Goal: Navigation & Orientation: Find specific page/section

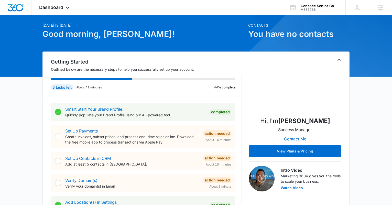
scroll to position [12, 0]
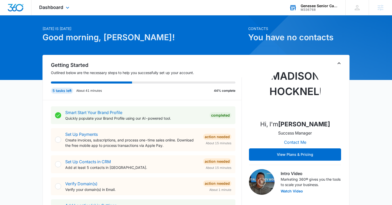
click at [318, 3] on div "Genesee Senior Care Home M336768 Your Accounts View All" at bounding box center [314, 7] width 64 height 15
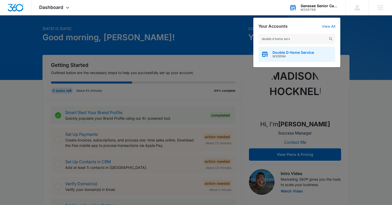
type input "double d home serv"
click at [289, 50] on span "Double D Home Service" at bounding box center [293, 52] width 41 height 4
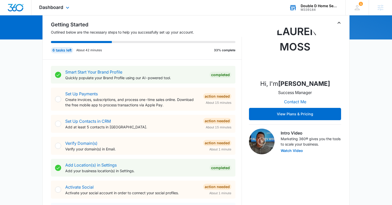
scroll to position [53, 0]
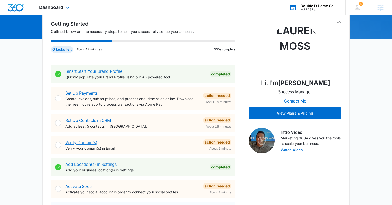
click at [89, 143] on link "Verify Domain(s)" at bounding box center [81, 142] width 32 height 5
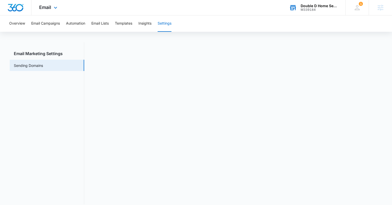
scroll to position [11, 0]
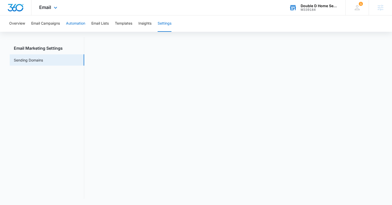
click at [80, 22] on button "Automation" at bounding box center [75, 23] width 19 height 16
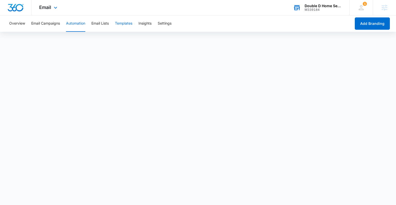
click at [123, 23] on button "Templates" at bounding box center [123, 23] width 17 height 16
click at [165, 23] on button "Settings" at bounding box center [165, 23] width 14 height 16
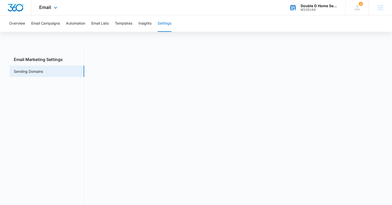
click at [17, 10] on img "Dashboard" at bounding box center [15, 8] width 16 height 8
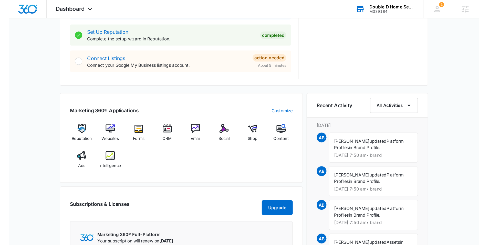
scroll to position [258, 0]
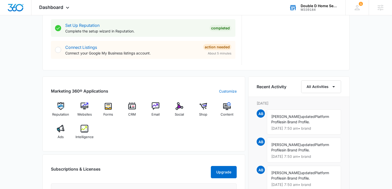
drag, startPoint x: 333, startPoint y: 60, endPoint x: 467, endPoint y: -3, distance: 147.7
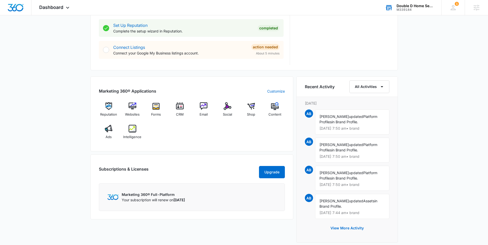
click at [420, 7] on div "Double D Home Service" at bounding box center [414, 6] width 37 height 4
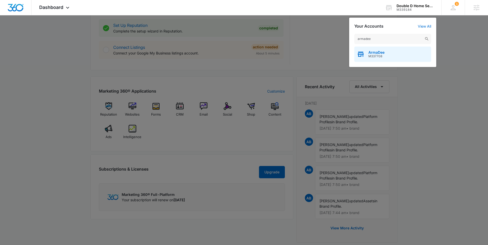
type input "armadee"
click at [390, 52] on div "ArmaDee M337708" at bounding box center [392, 54] width 77 height 15
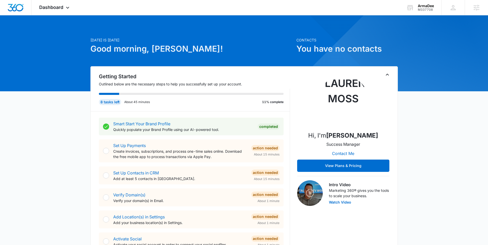
scroll to position [1, 0]
click at [138, 145] on link "Set Up Payments" at bounding box center [129, 145] width 33 height 5
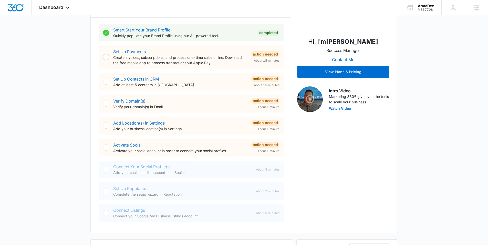
scroll to position [171, 0]
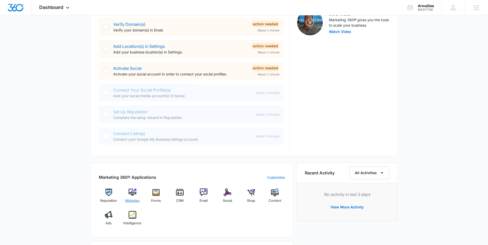
click at [135, 193] on img at bounding box center [132, 193] width 8 height 8
